Goal: Task Accomplishment & Management: Use online tool/utility

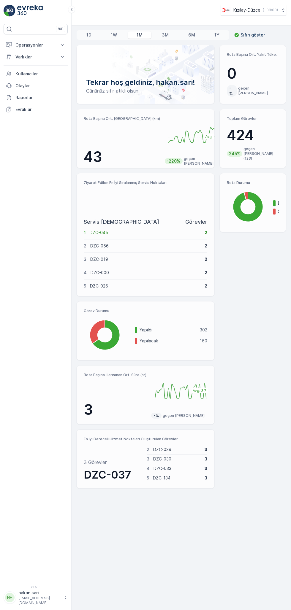
click at [41, 45] on p "Operasyonlar" at bounding box center [35, 45] width 40 height 6
click at [32, 80] on link "Kokpit" at bounding box center [40, 80] width 55 height 8
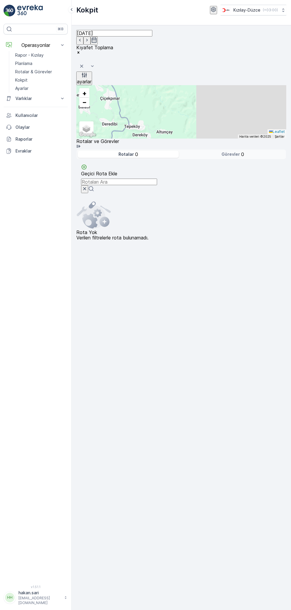
click at [134, 151] on p "Rotalar" at bounding box center [125, 154] width 15 height 6
click at [87, 164] on icon "Geçici Rota Ekle" at bounding box center [84, 166] width 5 height 5
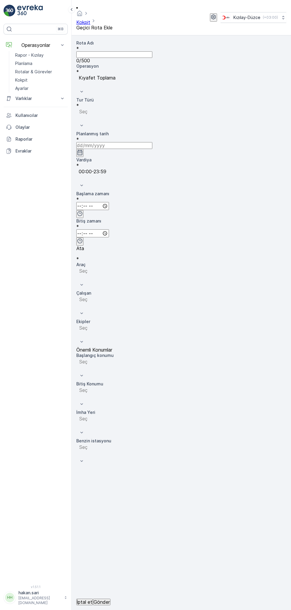
click at [91, 40] on label "Rota Adı" at bounding box center [85, 42] width 18 height 5
click at [91, 51] on Adı "Rota Adı" at bounding box center [114, 54] width 76 height 7
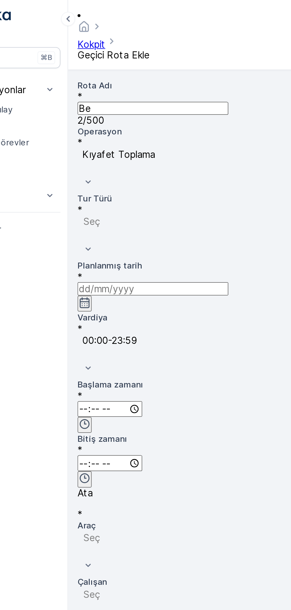
type Adı "[GEOGRAPHIC_DATA]"
click at [100, 51] on Adı "[GEOGRAPHIC_DATA]" at bounding box center [114, 54] width 76 height 7
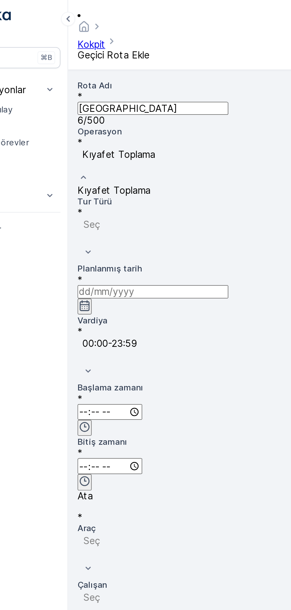
click at [113, 93] on span "Kıyafet Toplama" at bounding box center [94, 96] width 37 height 6
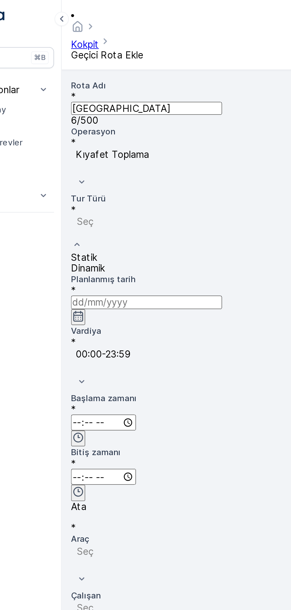
click at [89, 127] on span "Statik" at bounding box center [82, 130] width 13 height 6
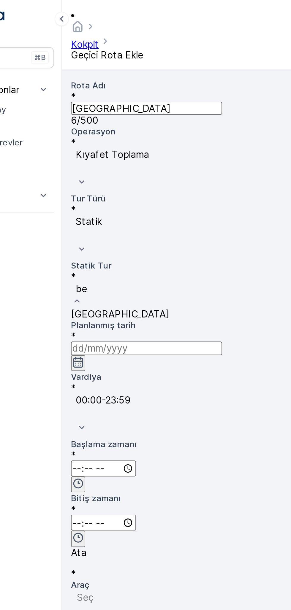
type input "bey"
click at [144, 156] on div "[GEOGRAPHIC_DATA]" at bounding box center [181, 158] width 210 height 5
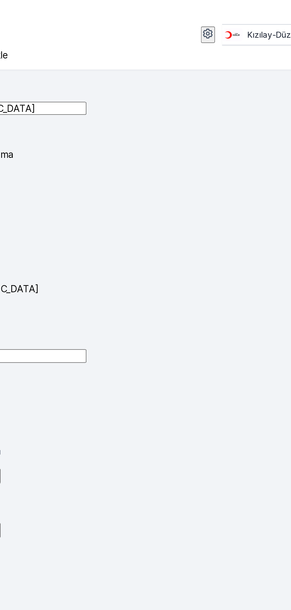
click at [152, 176] on input at bounding box center [114, 179] width 76 height 7
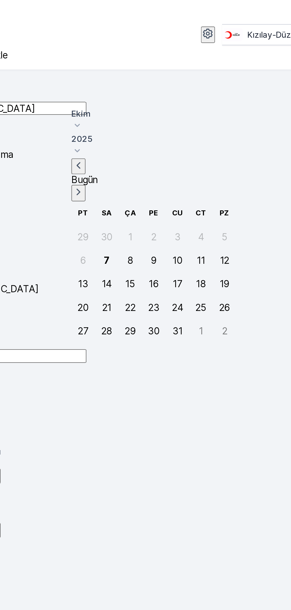
click at [152, 176] on input at bounding box center [114, 179] width 76 height 7
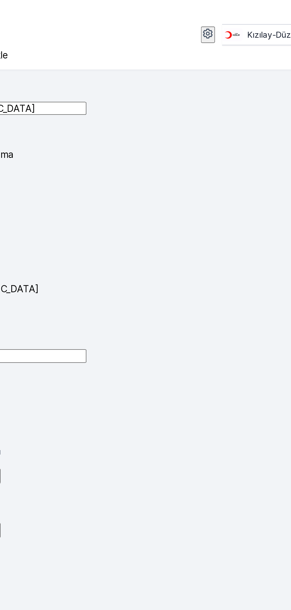
click at [152, 176] on input at bounding box center [114, 179] width 76 height 7
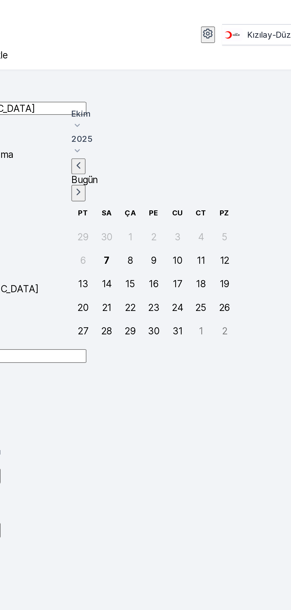
click at [164, 129] on div "7" at bounding box center [162, 131] width 3 height 5
type input "[DATE]"
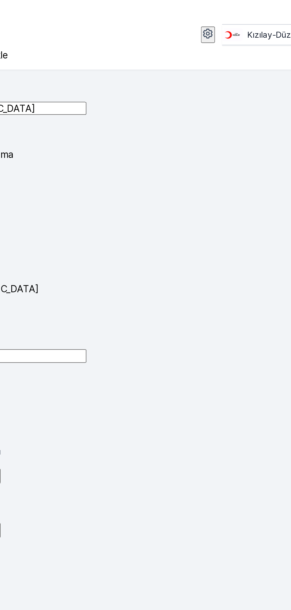
click at [109, 236] on input "time" at bounding box center [92, 240] width 33 height 8
type input "08:00"
click at [109, 263] on input "time" at bounding box center [92, 267] width 33 height 8
type input "18:00"
click at [110, 236] on input "08:00" at bounding box center [93, 240] width 34 height 8
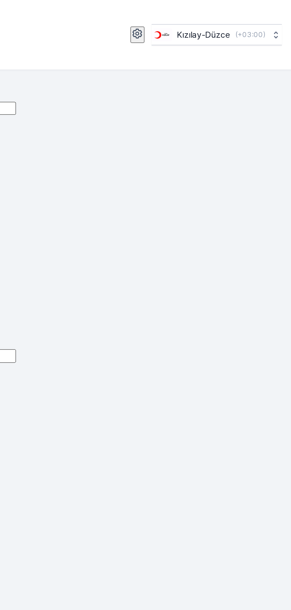
click at [104, 320] on span "06 DCG 614" at bounding box center [89, 323] width 27 height 6
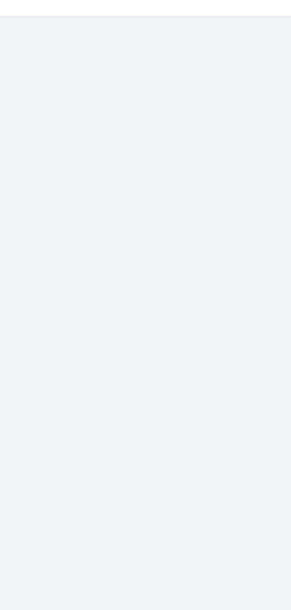
click at [104, 349] on span "06 DCG 614" at bounding box center [89, 352] width 27 height 6
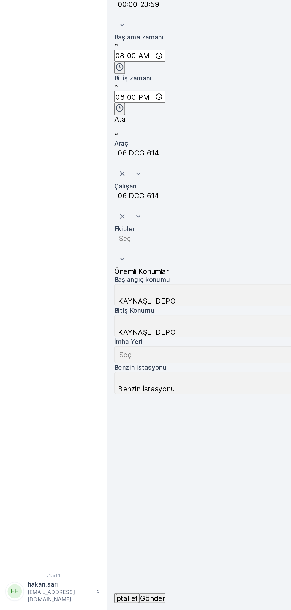
click at [110, 600] on p "Gönder" at bounding box center [102, 602] width 16 height 5
